Goal: Contribute content: Add original content to the website for others to see

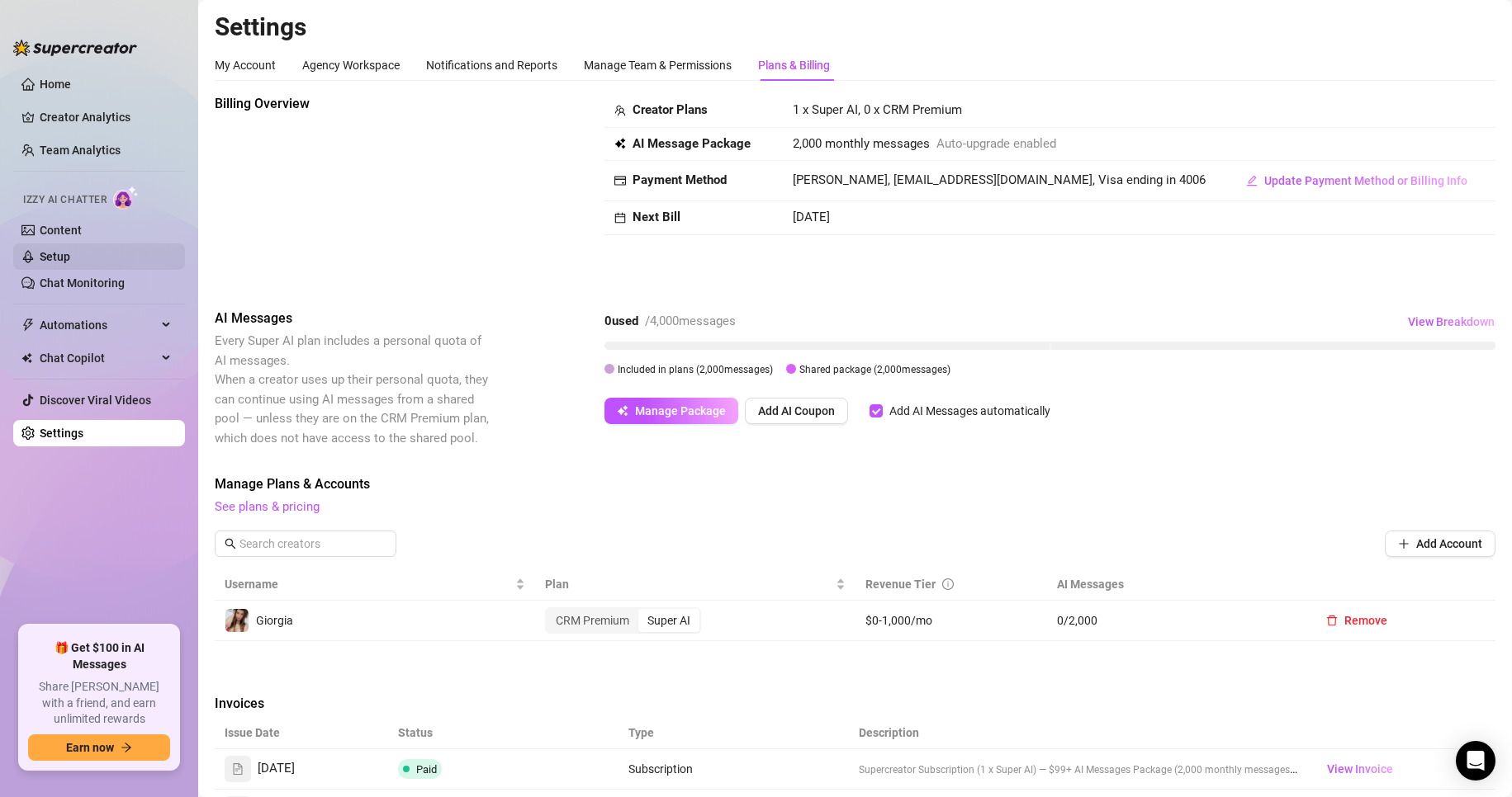
click at [70, 253] on link "Setup" at bounding box center [55, 257] width 31 height 13
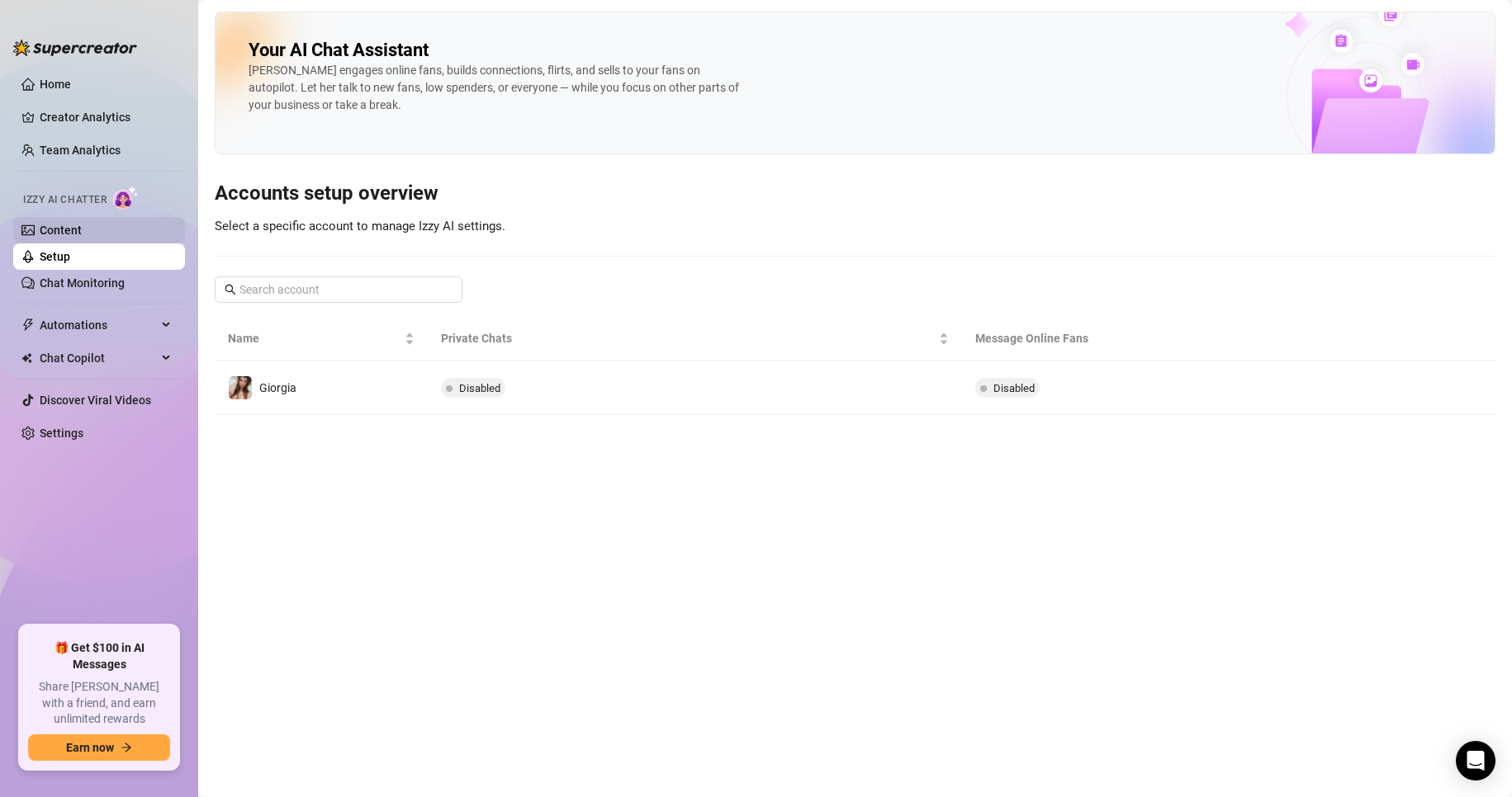
click at [82, 232] on link "Content" at bounding box center [60, 231] width 42 height 13
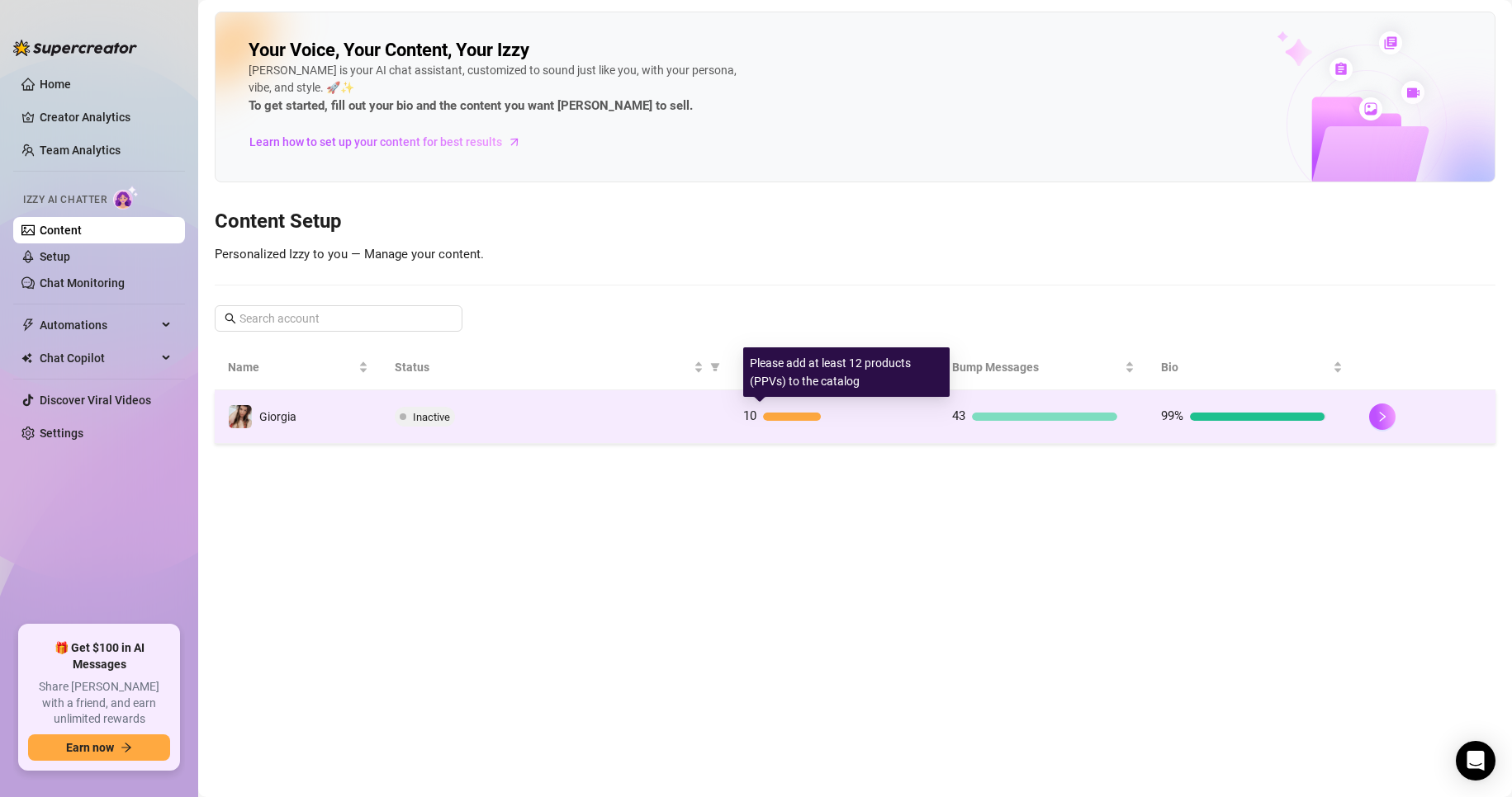
click at [789, 415] on div at bounding box center [792, 417] width 58 height 8
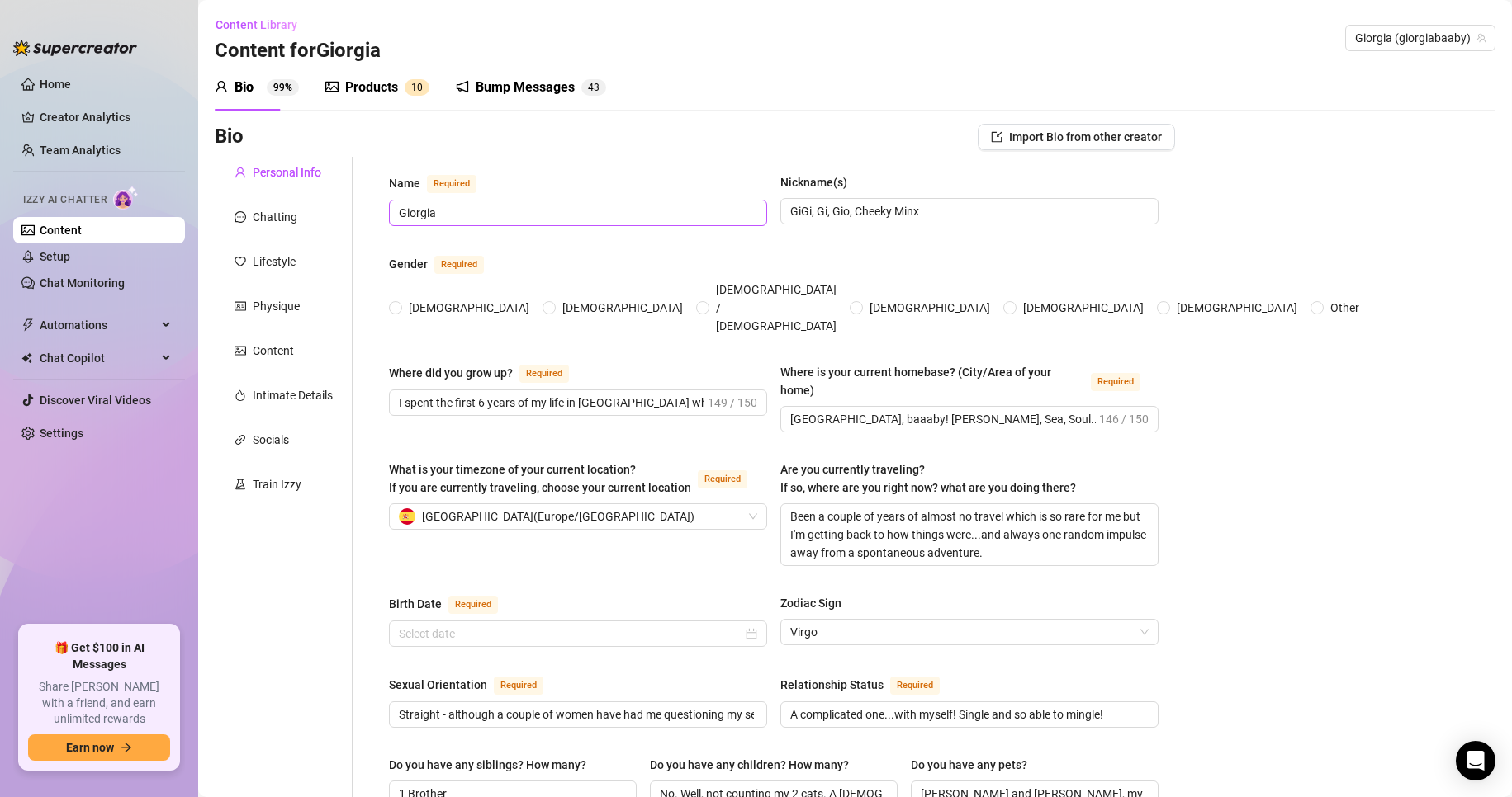
radio input "true"
type input "[DATE]"
click at [368, 75] on div "Products 1 0" at bounding box center [378, 87] width 104 height 46
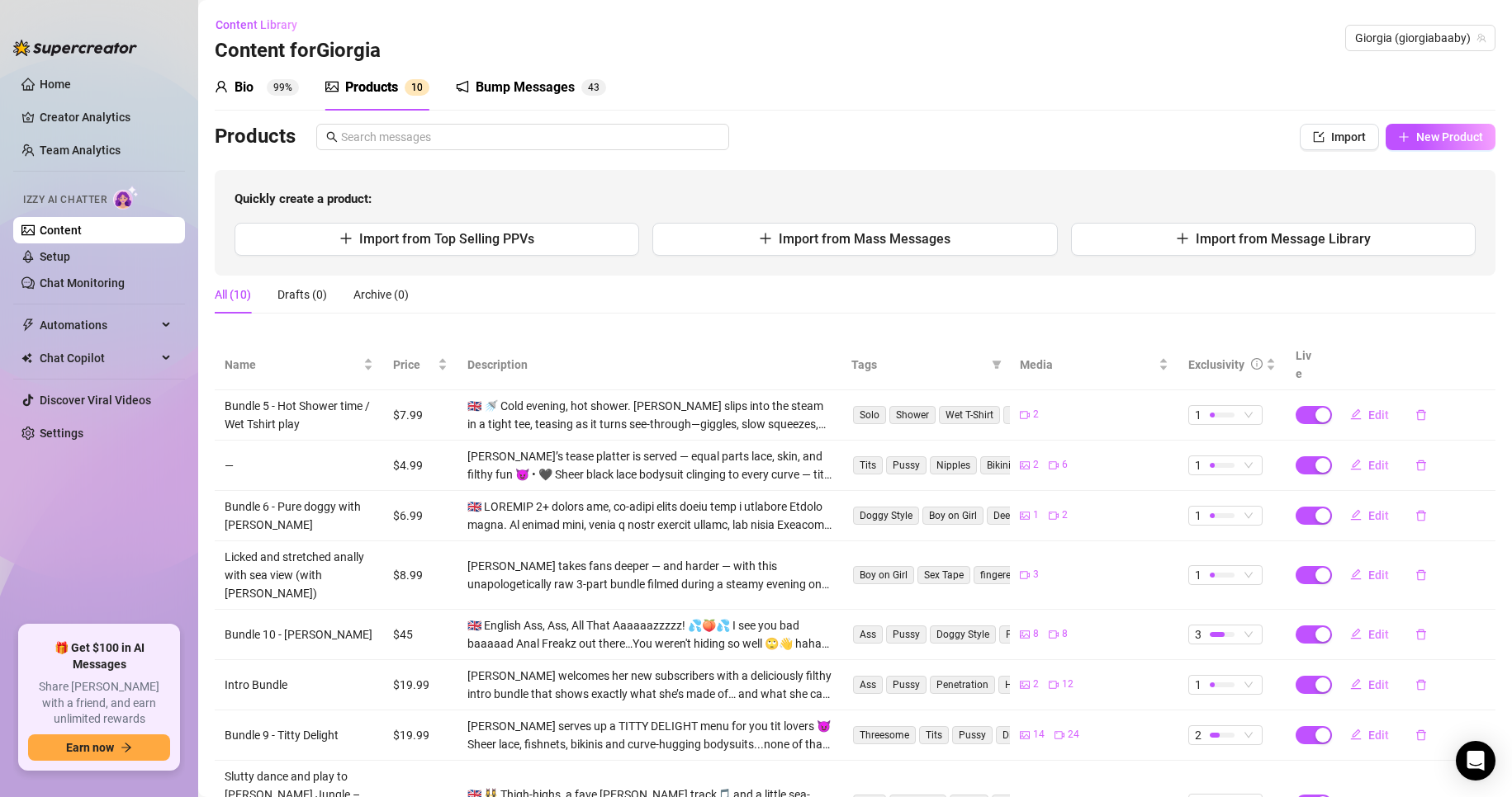
click at [519, 85] on div "Bump Messages" at bounding box center [525, 86] width 99 height 20
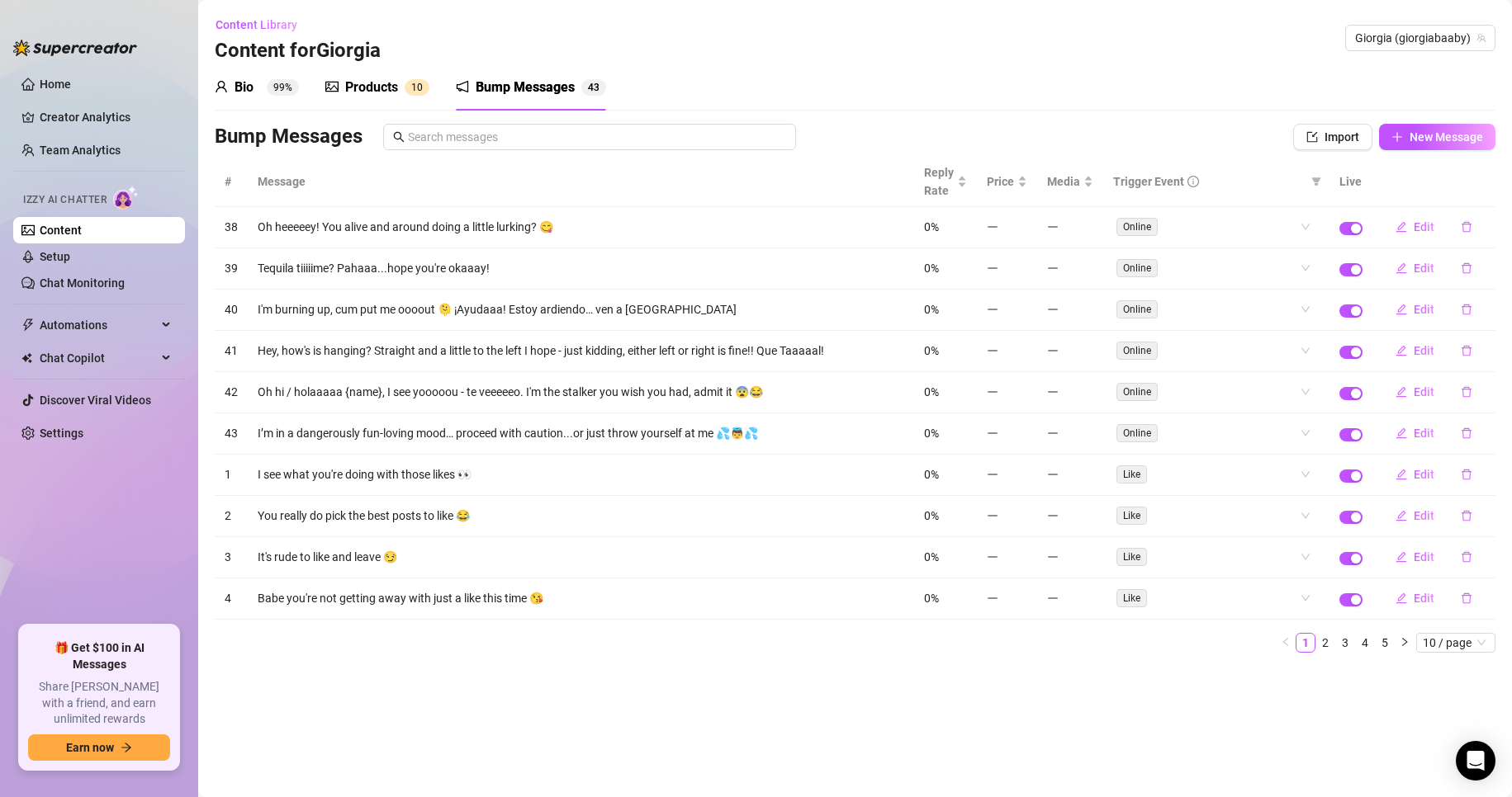
click at [396, 87] on div "Products" at bounding box center [371, 86] width 53 height 20
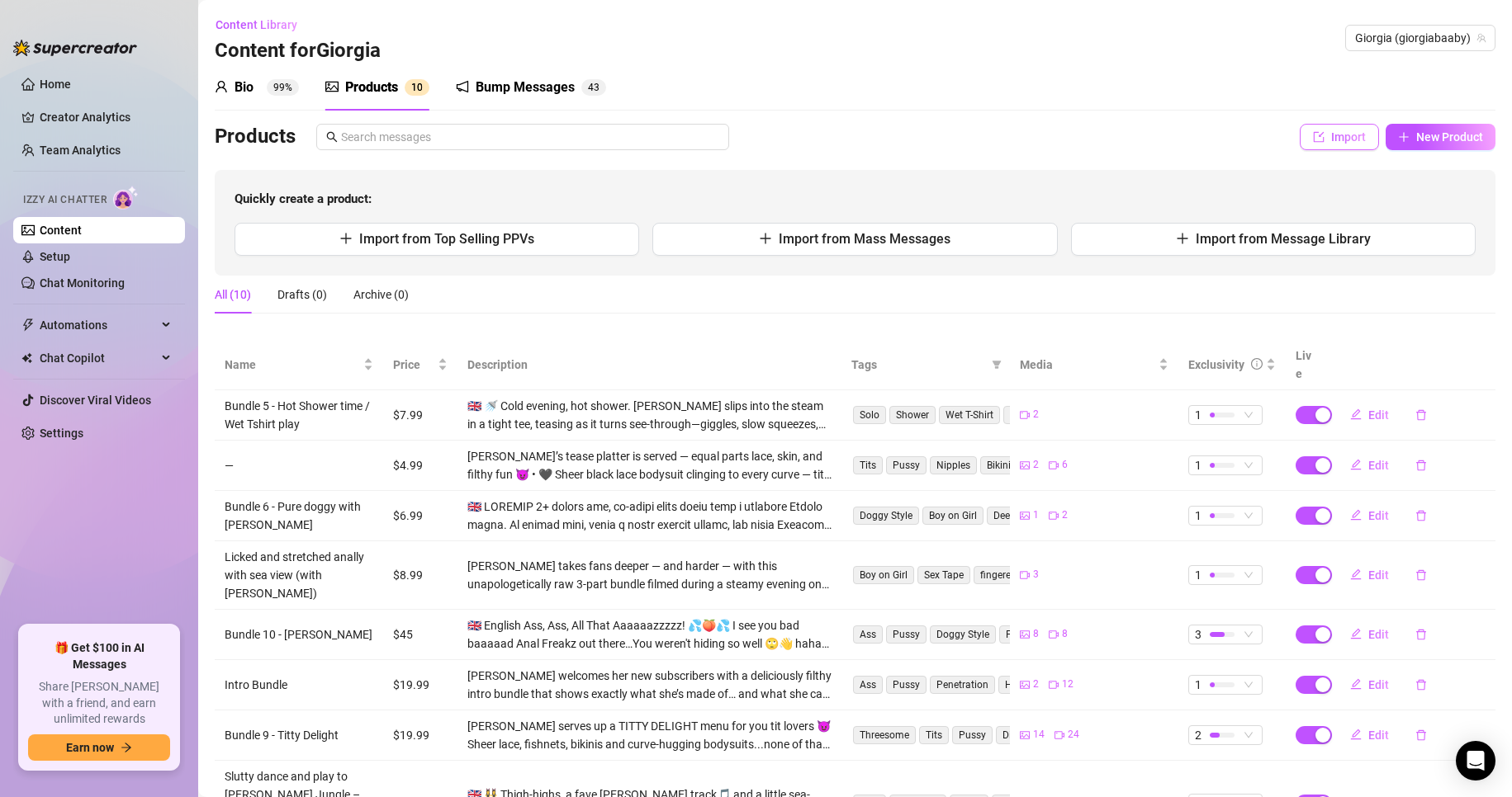
click at [1317, 135] on button "Import" at bounding box center [1339, 137] width 79 height 26
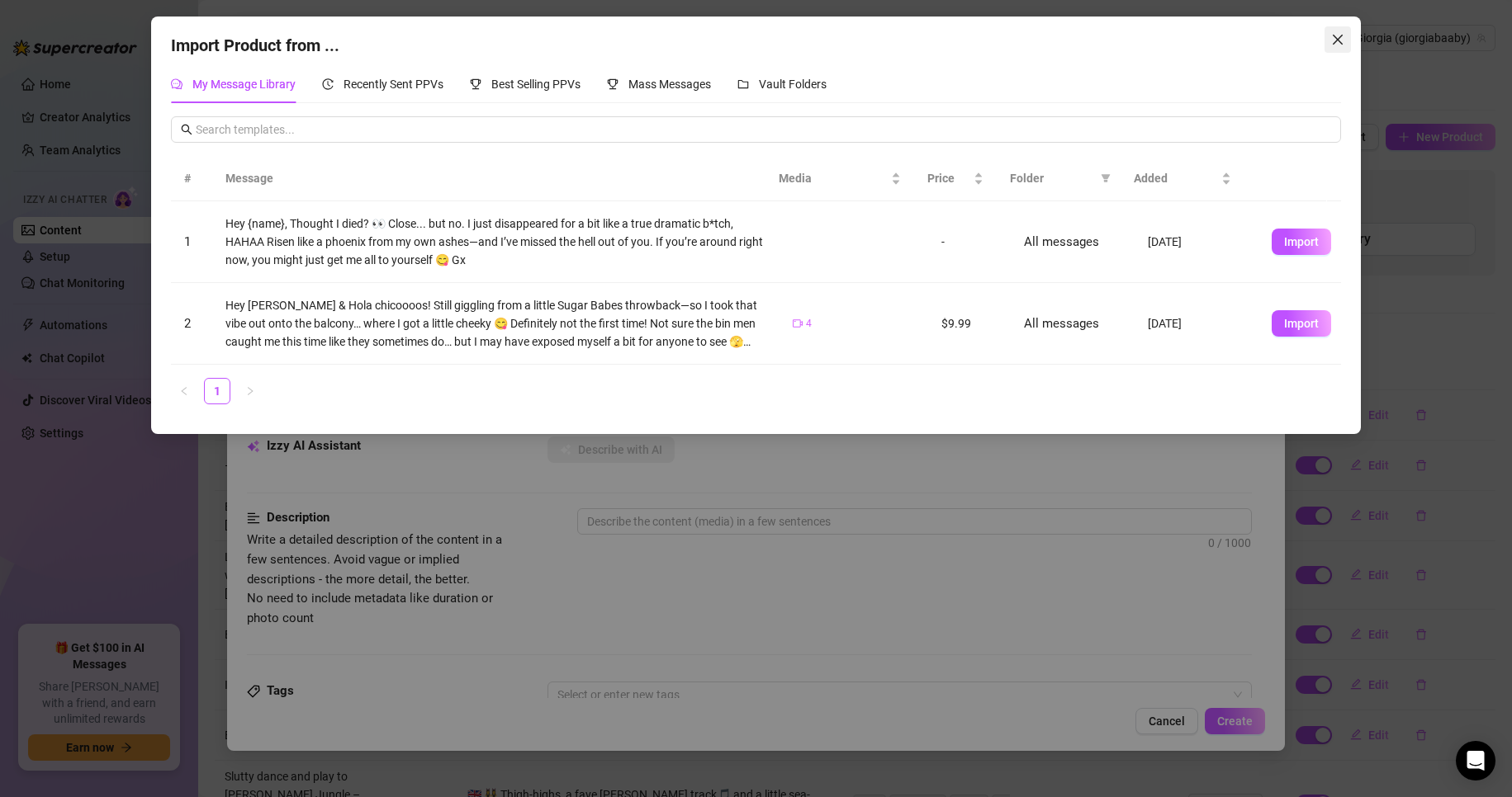
click at [1341, 39] on icon "close" at bounding box center [1338, 39] width 13 height 13
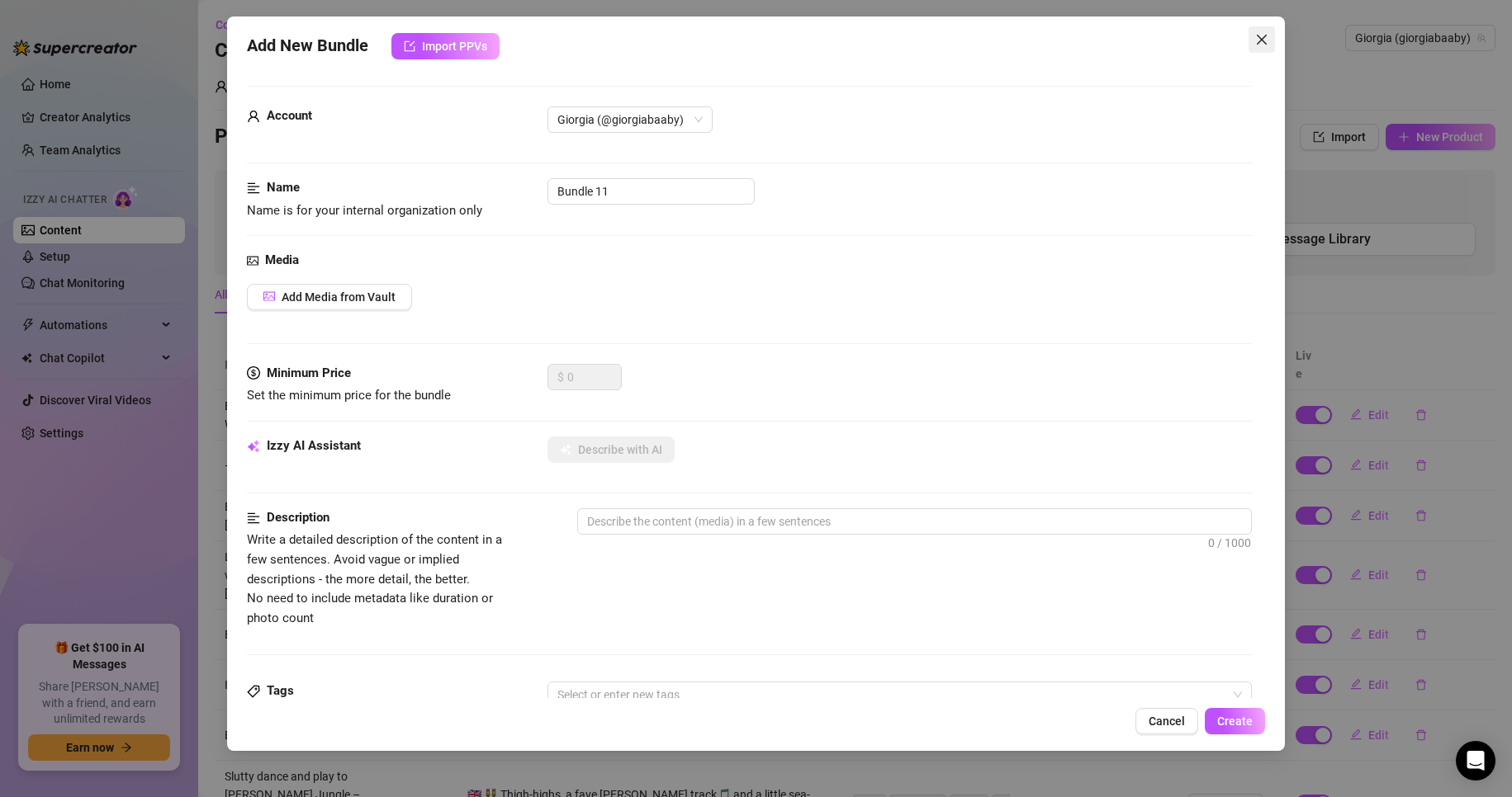
click at [1259, 33] on icon "close" at bounding box center [1262, 39] width 13 height 13
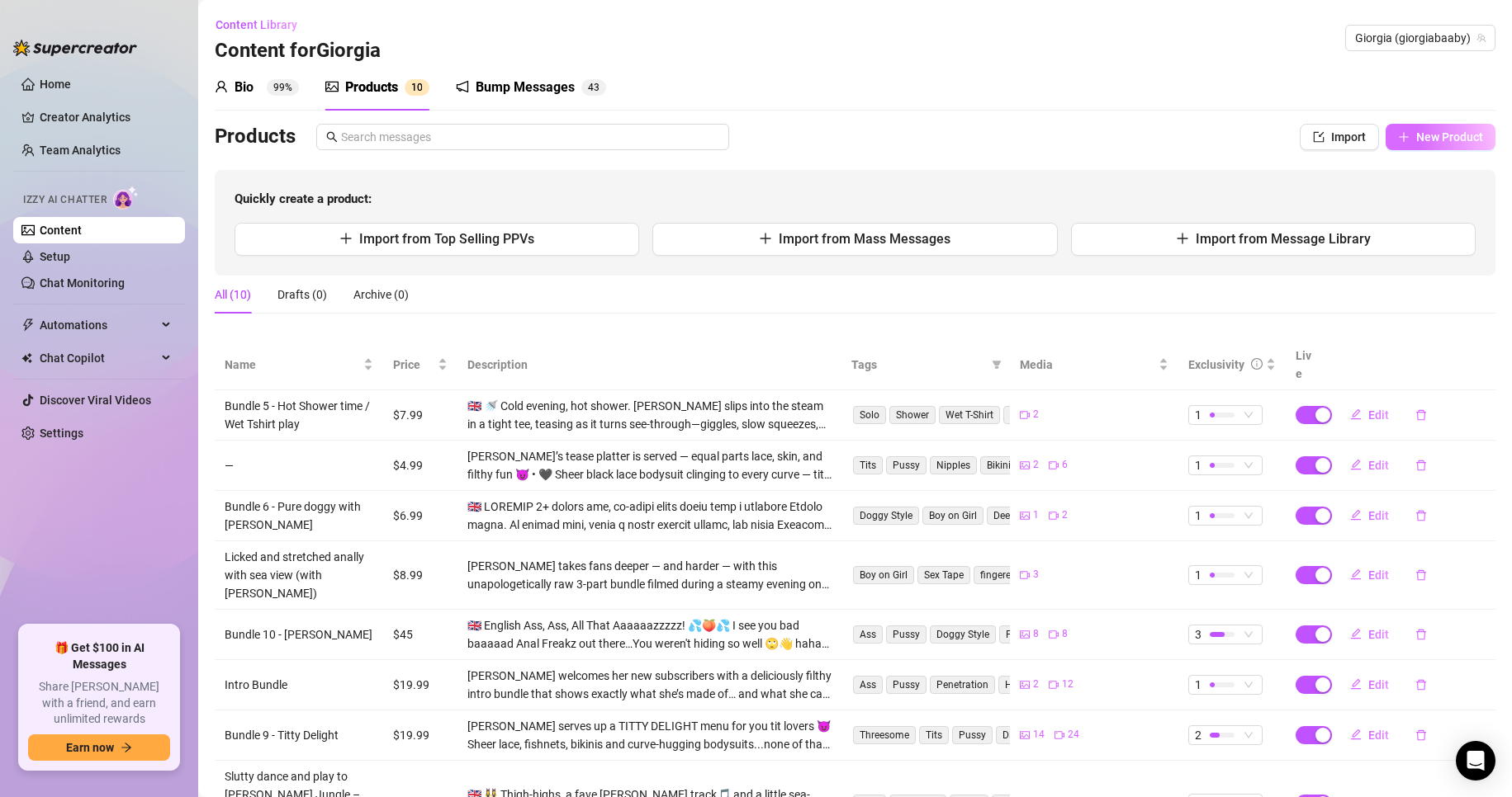
click at [1400, 139] on button "New Product" at bounding box center [1440, 137] width 110 height 26
type textarea "Type your message here..."
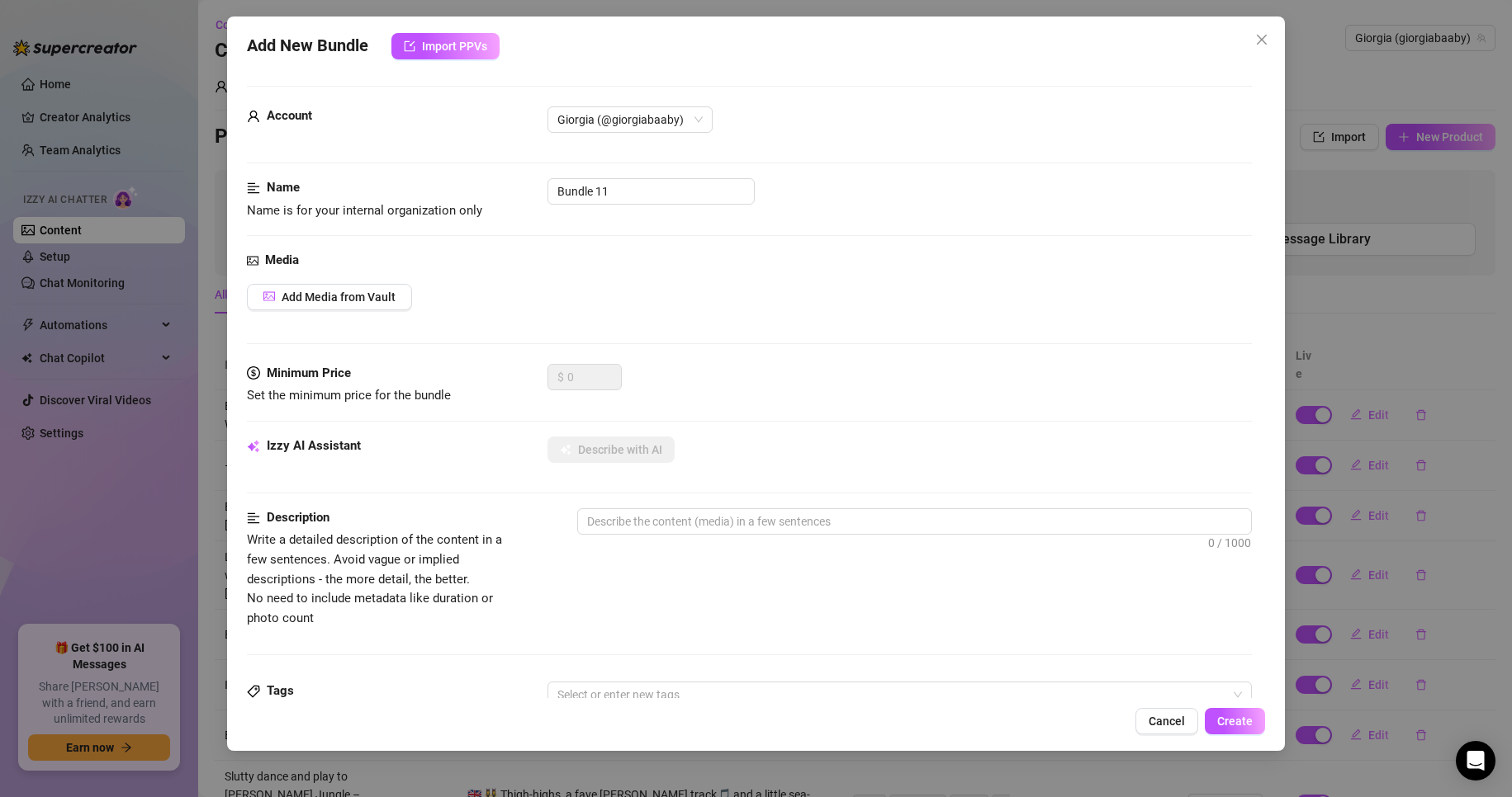
click at [1149, 142] on div "Account Giorgia (@giorgiabaaby)" at bounding box center [749, 126] width 1006 height 41
